Goal: Communication & Community: Participate in discussion

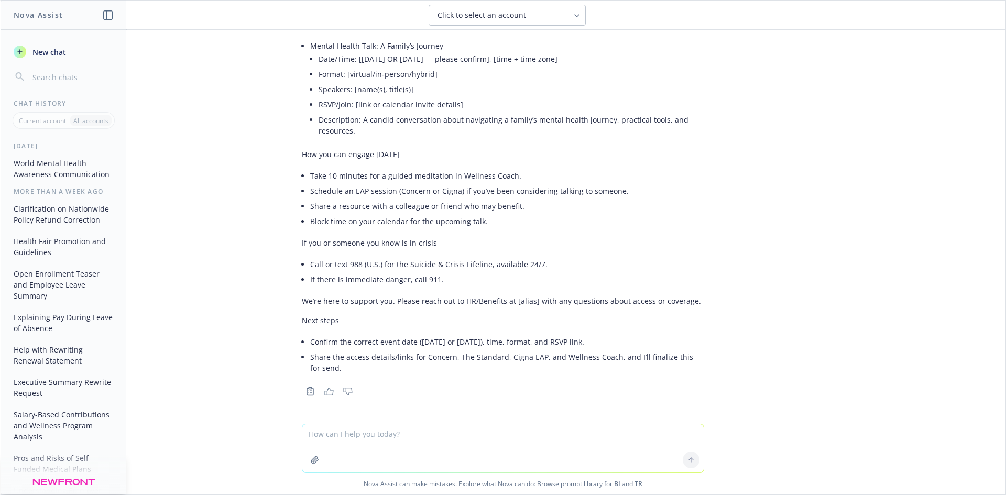
scroll to position [290, 0]
